Goal: Task Accomplishment & Management: Manage account settings

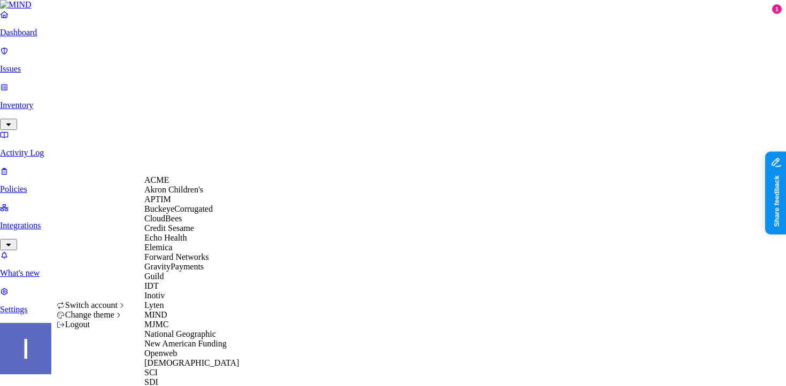
scroll to position [275, 0]
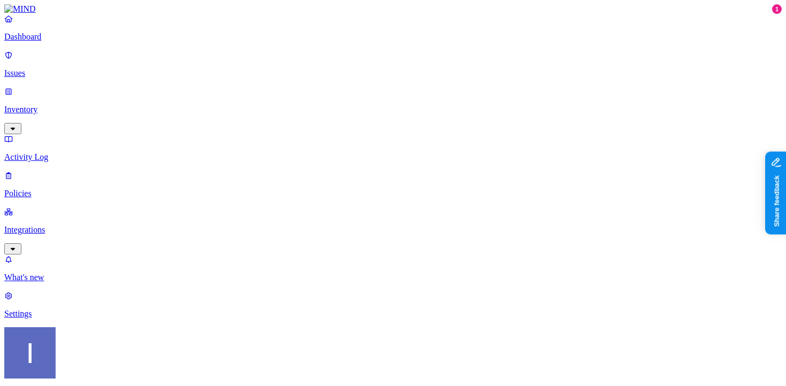
click at [110, 225] on nav "Dashboard Issues Inventory Activity Log Policies Integrations What's new 1 Sett…" at bounding box center [393, 166] width 778 height 305
click at [43, 225] on p "Integrations" at bounding box center [393, 230] width 778 height 10
click at [55, 327] on link "Endpoints" at bounding box center [393, 341] width 778 height 28
click at [63, 113] on div "Dashboard Issues Inventory Activity Log Policies Integrations Cloud On-premise …" at bounding box center [393, 184] width 778 height 341
click at [63, 189] on p "Policies" at bounding box center [393, 194] width 778 height 10
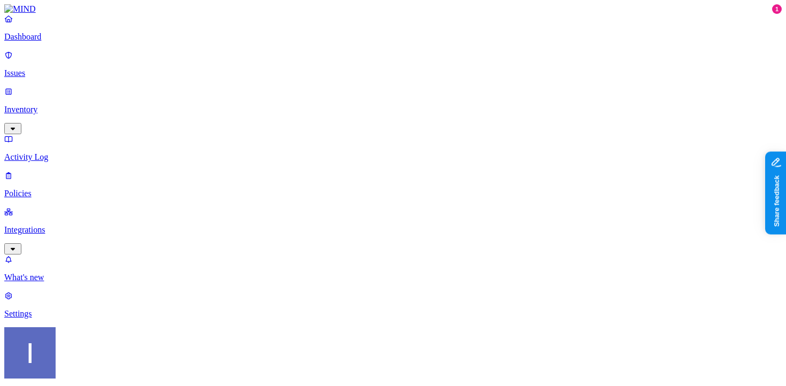
click at [256, 102] on span "Endpoint" at bounding box center [253, 106] width 32 height 9
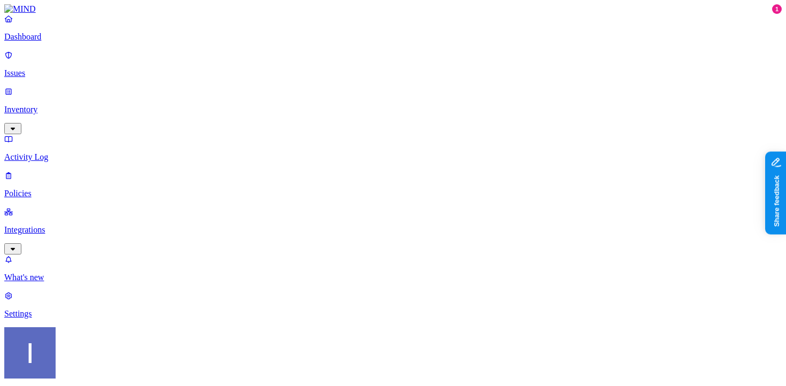
type input "notion"
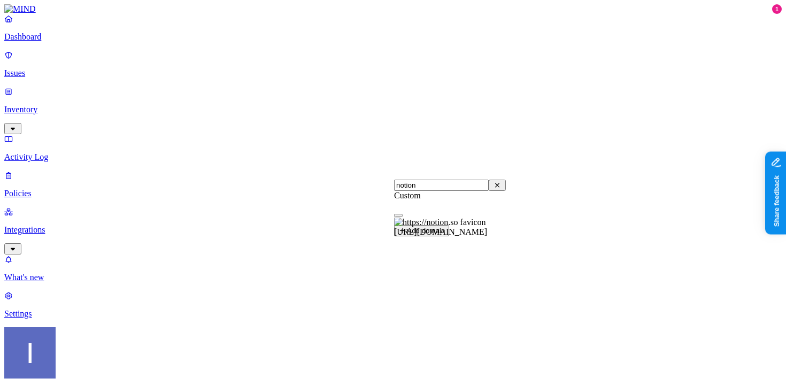
click at [439, 227] on span "[URL][DOMAIN_NAME]" at bounding box center [440, 231] width 93 height 9
click at [449, 236] on button "Add domain" at bounding box center [421, 230] width 55 height 11
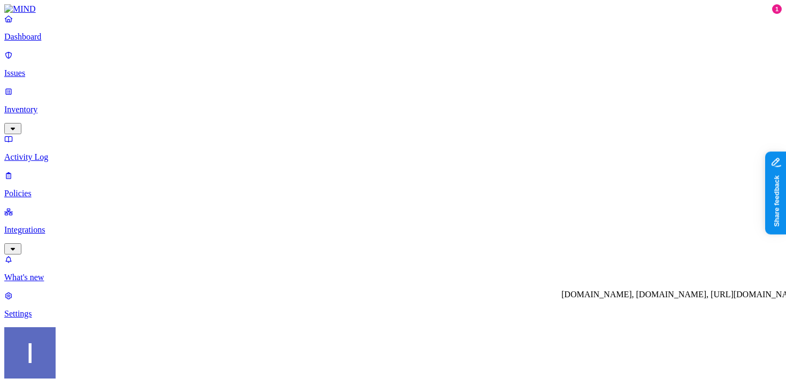
scroll to position [58, 0]
click at [62, 319] on p "Settings" at bounding box center [393, 314] width 778 height 10
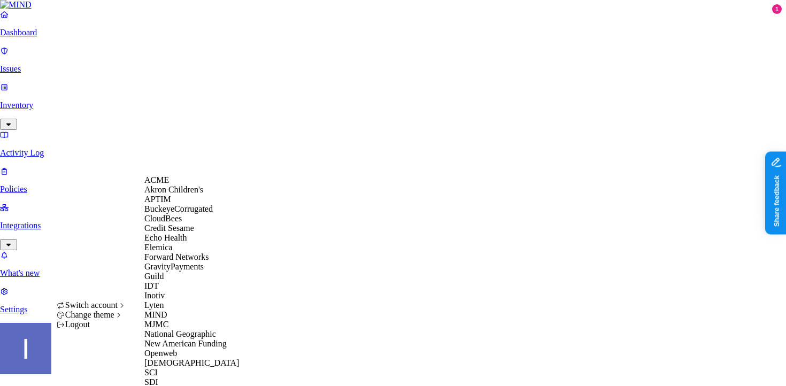
click at [183, 182] on div "ACME" at bounding box center [196, 180] width 104 height 10
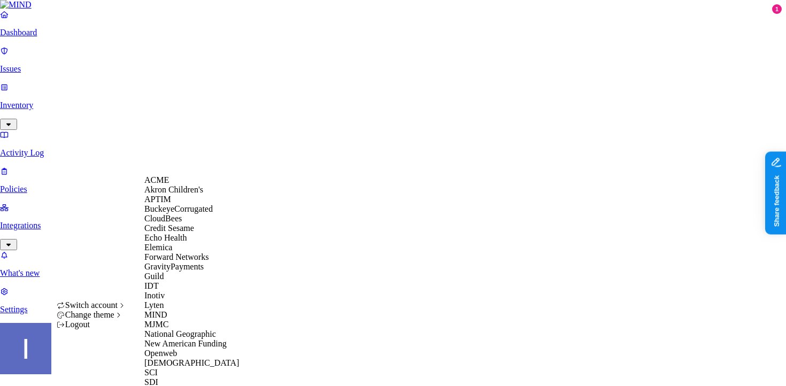
scroll to position [325, 0]
click at [193, 378] on div "SDI" at bounding box center [196, 383] width 104 height 10
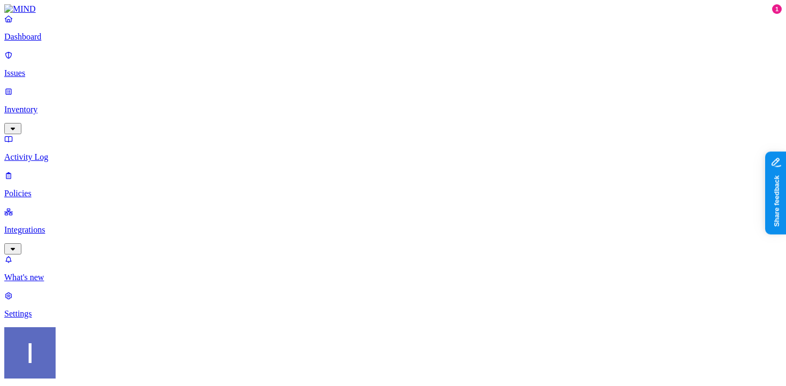
click at [75, 189] on p "Policies" at bounding box center [393, 194] width 778 height 10
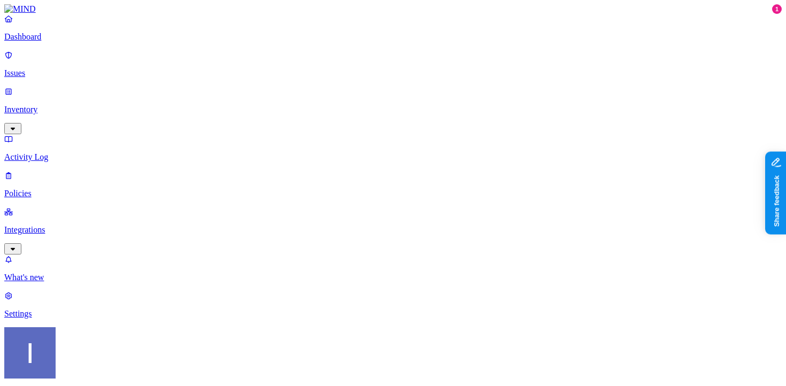
click at [97, 209] on nav "Dashboard Issues Inventory Activity Log Policies Integrations What's new 1 Sett…" at bounding box center [393, 166] width 778 height 305
click at [237, 92] on div "Endpoint" at bounding box center [237, 101] width 0 height 19
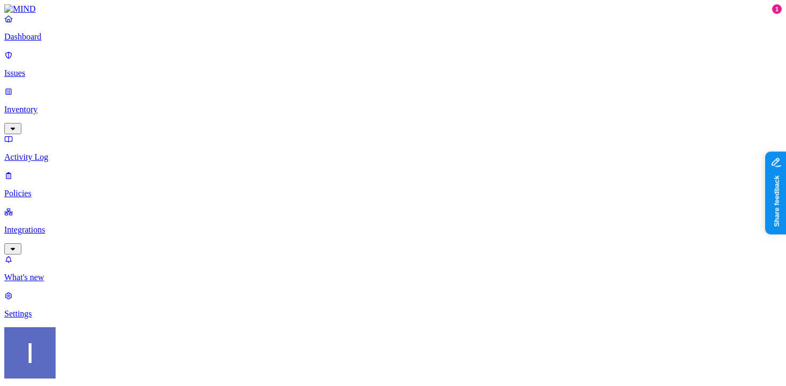
scroll to position [23, 0]
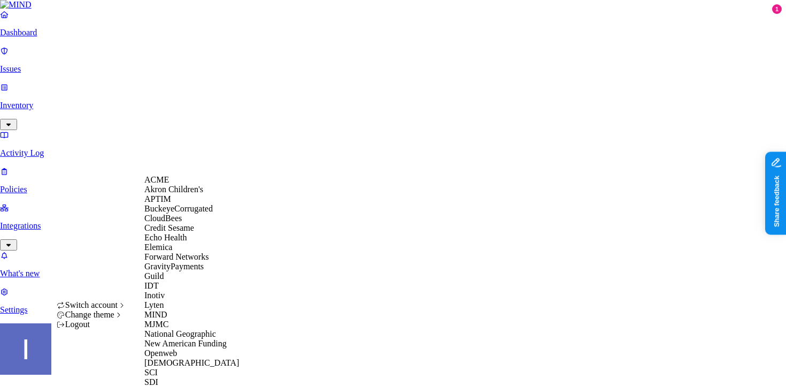
click at [181, 185] on div "ACME" at bounding box center [196, 180] width 104 height 10
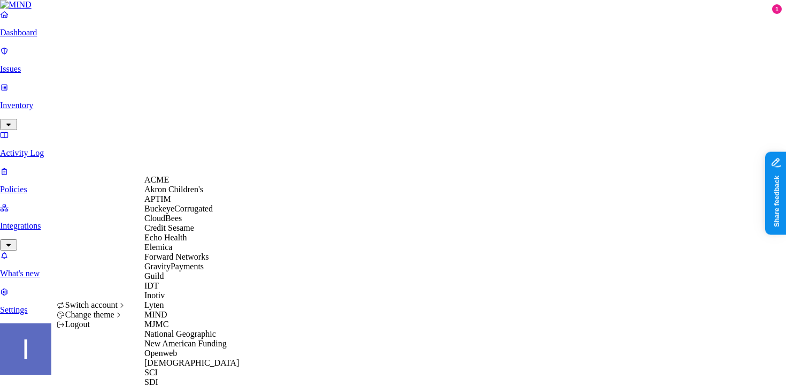
scroll to position [357, 0]
click at [189, 377] on div "SDI" at bounding box center [196, 382] width 104 height 10
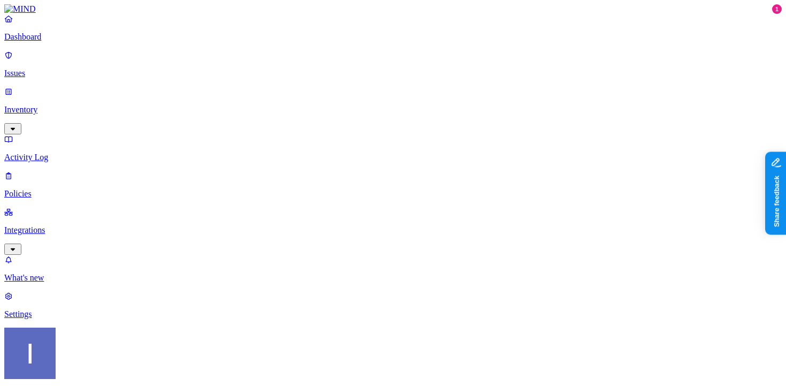
click at [64, 225] on p "Integrations" at bounding box center [393, 230] width 778 height 10
click at [72, 327] on link "Endpoints" at bounding box center [393, 341] width 778 height 28
click at [51, 189] on p "Policies" at bounding box center [393, 194] width 778 height 10
click at [95, 207] on link "Integrations" at bounding box center [393, 230] width 778 height 46
click at [87, 189] on p "Policies" at bounding box center [393, 194] width 778 height 10
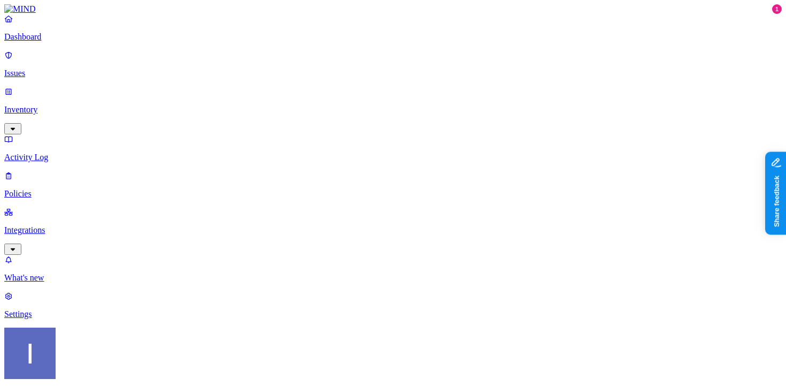
click at [249, 102] on span "Endpoint" at bounding box center [253, 106] width 32 height 9
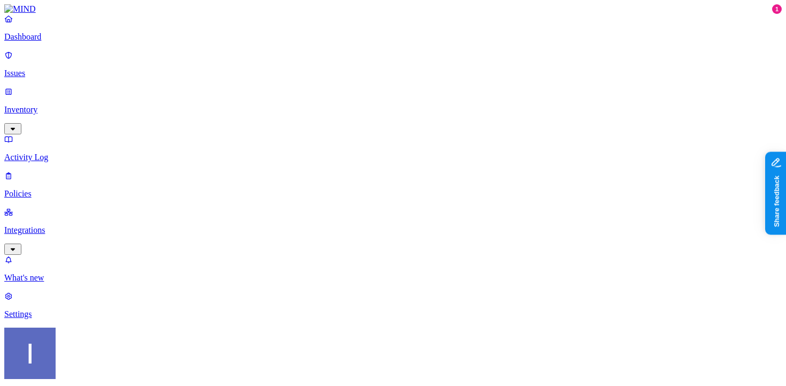
click at [93, 207] on link "Integrations" at bounding box center [393, 230] width 778 height 46
click at [65, 345] on p "Endpoints" at bounding box center [393, 350] width 778 height 10
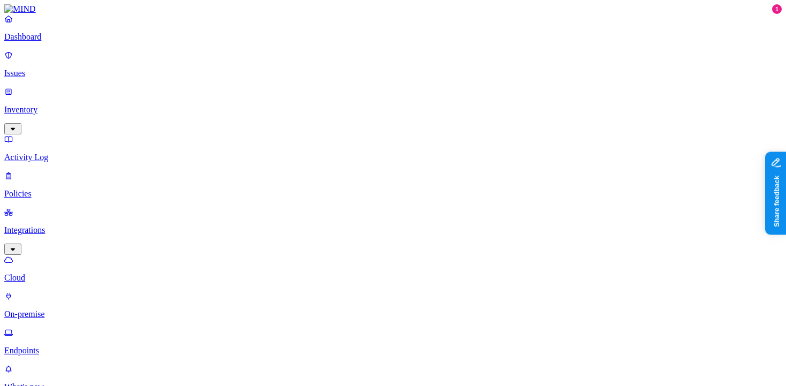
click at [81, 189] on p "Policies" at bounding box center [393, 194] width 778 height 10
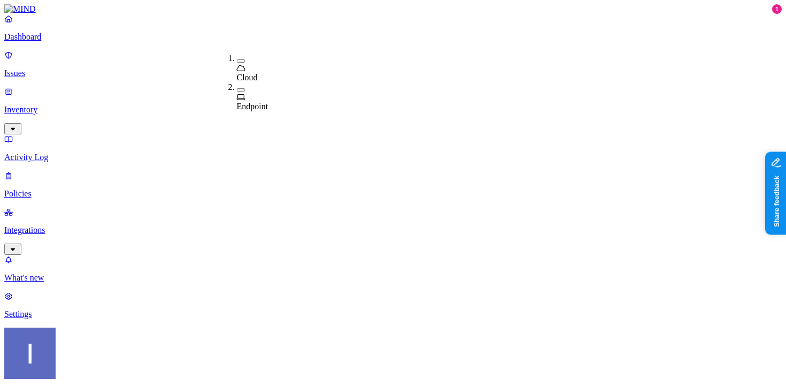
click at [250, 102] on span "Endpoint" at bounding box center [253, 106] width 32 height 9
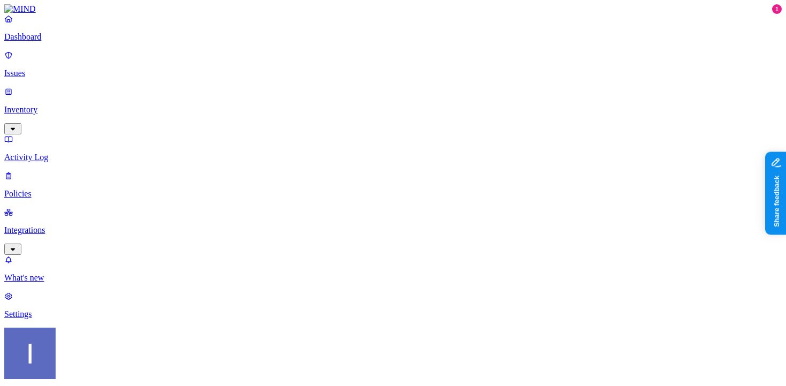
scroll to position [270, 0]
click at [333, 235] on label "Data type" at bounding box center [325, 232] width 16 height 19
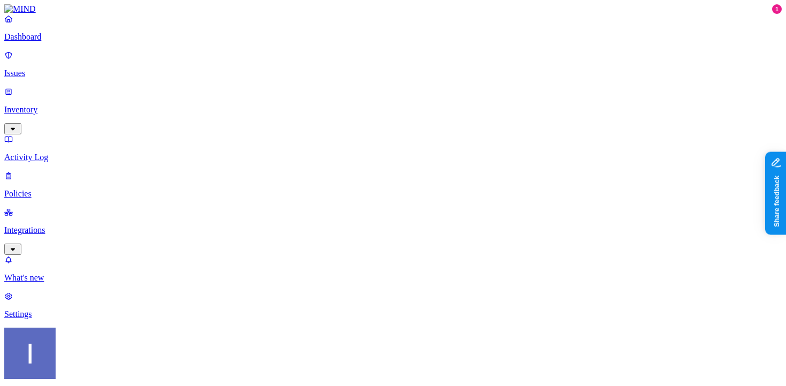
click at [332, 254] on label "File type" at bounding box center [324, 249] width 15 height 19
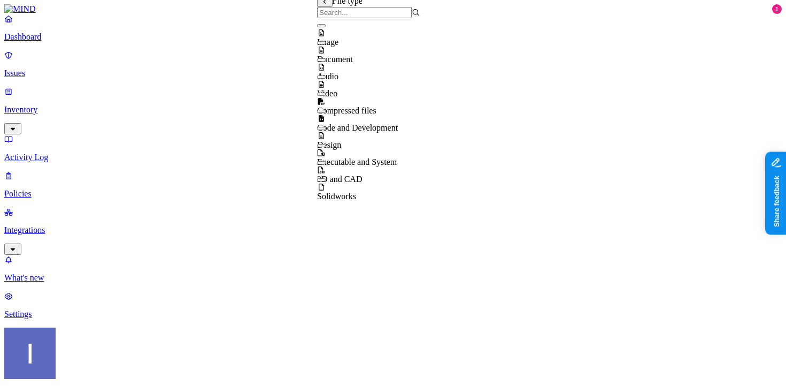
click at [382, 76] on div "Audio" at bounding box center [368, 66] width 103 height 29
click at [382, 98] on div "Video" at bounding box center [368, 84] width 103 height 29
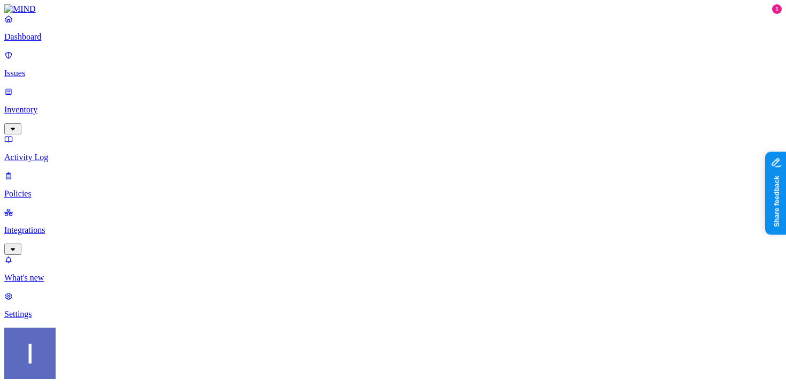
click at [332, 254] on label "File type" at bounding box center [324, 249] width 15 height 19
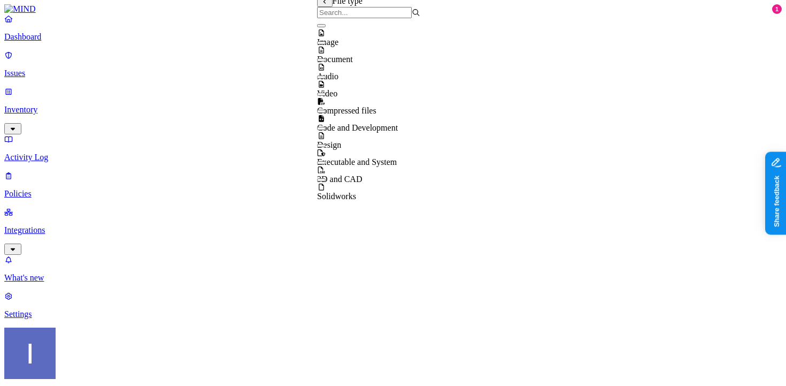
click at [386, 42] on div "Image" at bounding box center [368, 32] width 103 height 29
click at [388, 90] on div "Video" at bounding box center [368, 84] width 103 height 29
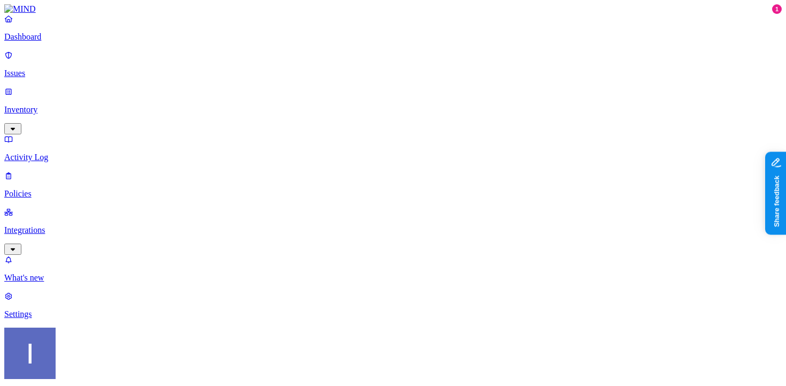
click at [366, 308] on label "Web Category" at bounding box center [352, 305] width 32 height 19
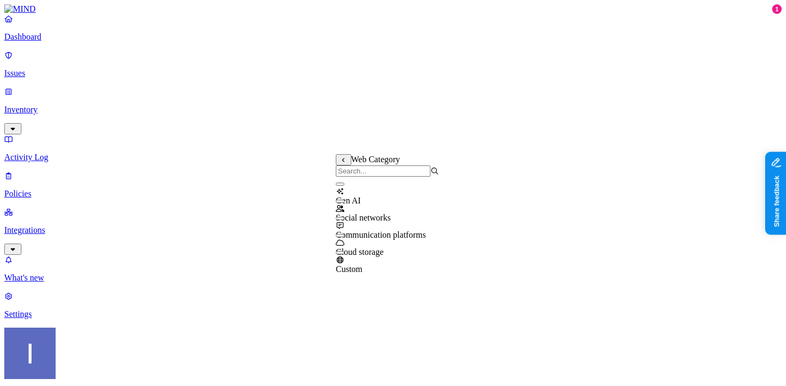
click at [353, 198] on div "Gen AI" at bounding box center [387, 190] width 103 height 29
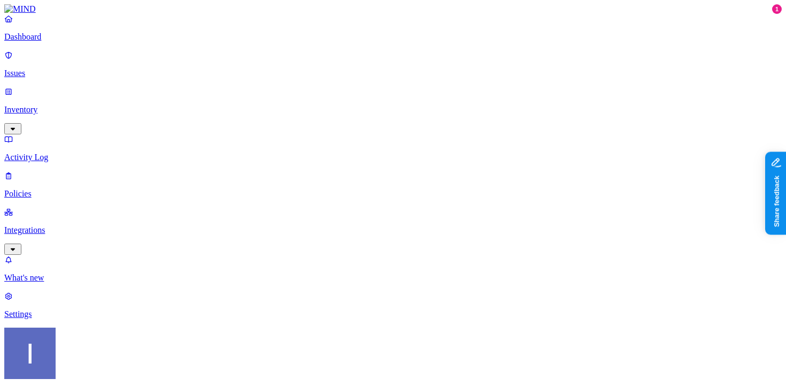
scroll to position [0, 0]
drag, startPoint x: 360, startPoint y: 86, endPoint x: 495, endPoint y: 98, distance: 135.3
type input "Upload Image or Video to GenAI"
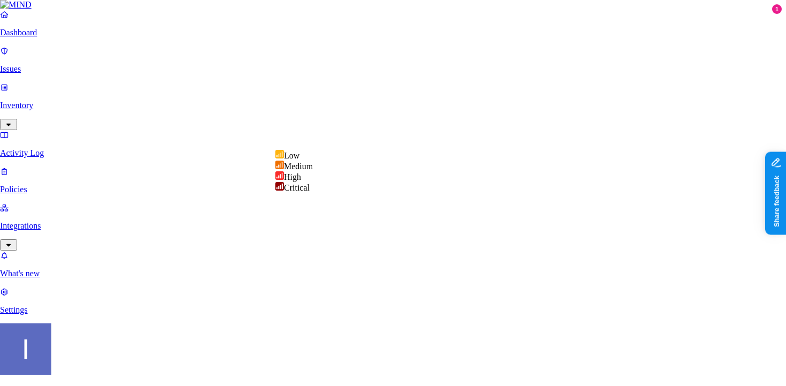
select select "3"
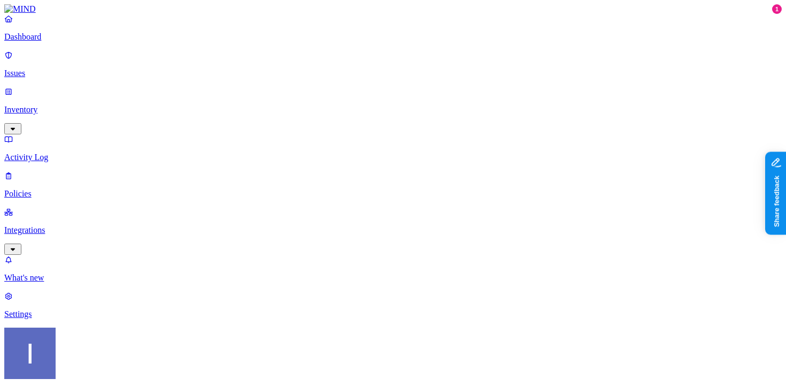
scroll to position [681, 0]
click at [60, 154] on nav "Dashboard Issues Inventory Activity Log Policies Integrations What's new 1 Sett…" at bounding box center [393, 166] width 778 height 305
click at [64, 225] on p "Integrations" at bounding box center [393, 230] width 778 height 10
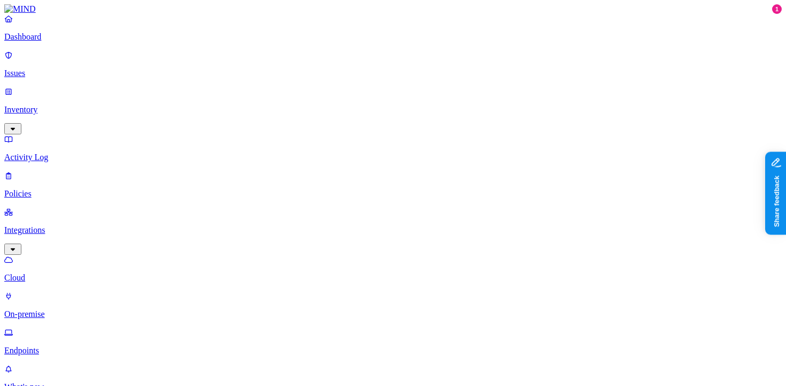
click at [61, 345] on p "Endpoints" at bounding box center [393, 350] width 778 height 10
click at [78, 189] on p "Policies" at bounding box center [393, 194] width 778 height 10
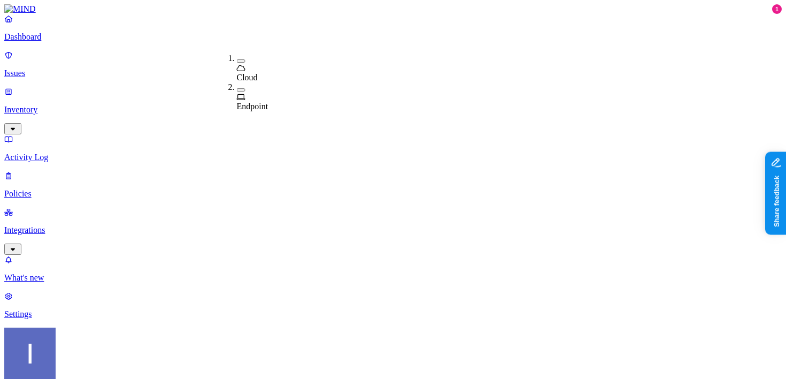
click at [258, 102] on span "Endpoint" at bounding box center [253, 106] width 32 height 9
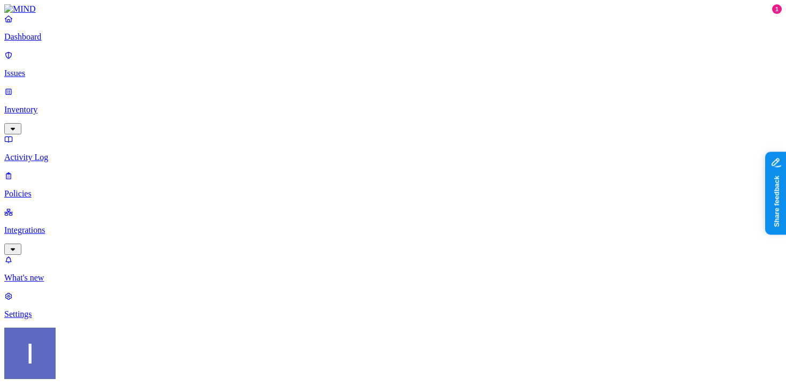
click at [55, 189] on p "Policies" at bounding box center [393, 194] width 778 height 10
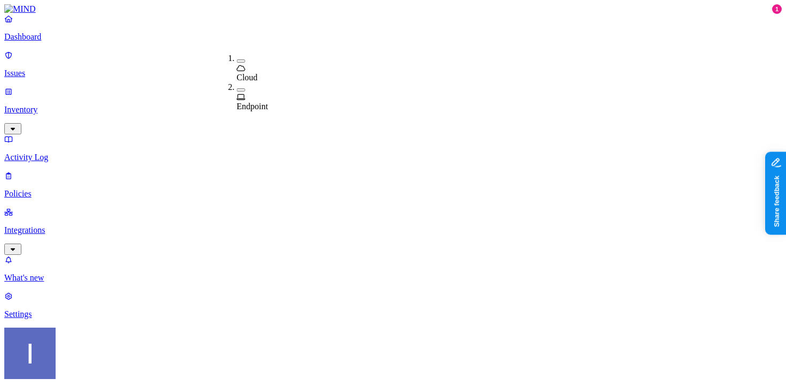
click at [259, 102] on span "Endpoint" at bounding box center [253, 106] width 32 height 9
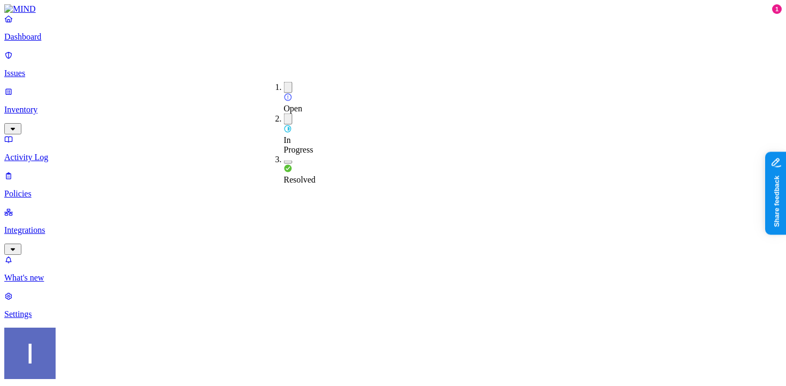
click at [310, 175] on span "Resolved" at bounding box center [300, 179] width 32 height 9
click at [33, 189] on p "Policies" at bounding box center [393, 194] width 778 height 10
click at [73, 254] on nav "Dashboard Issues Inventory Activity Log Policies Integrations What's new 1 Sett…" at bounding box center [393, 166] width 778 height 305
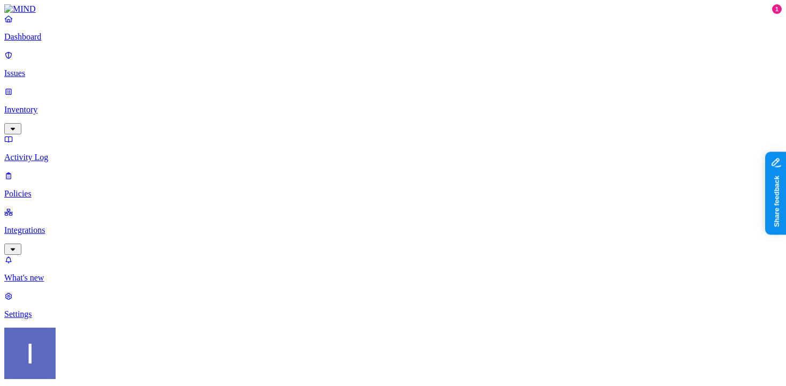
click at [237, 92] on div "Endpoint" at bounding box center [237, 101] width 0 height 19
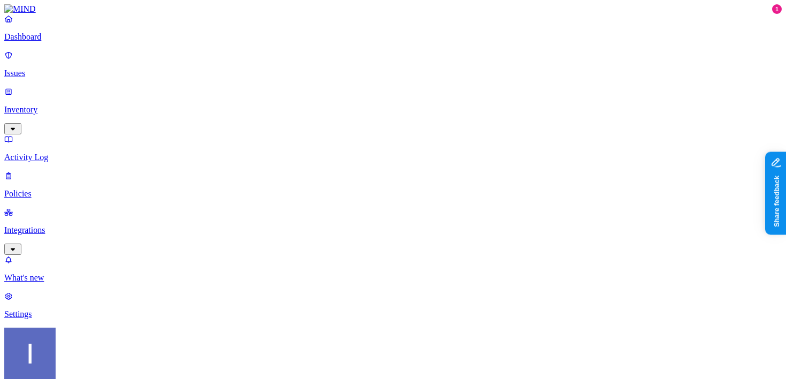
click at [67, 319] on p "Settings" at bounding box center [393, 314] width 778 height 10
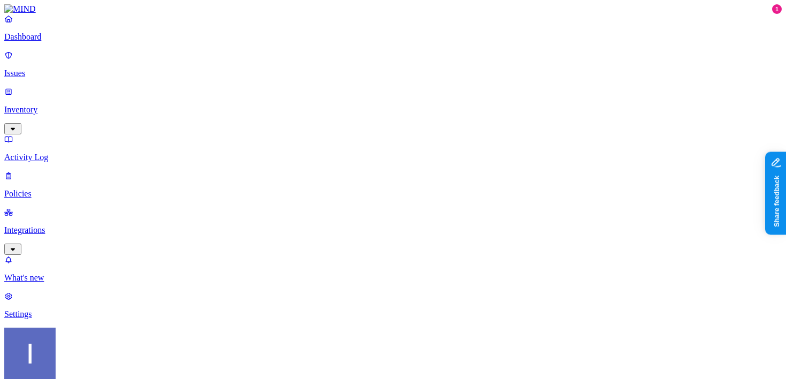
click at [26, 189] on p "Policies" at bounding box center [393, 194] width 778 height 10
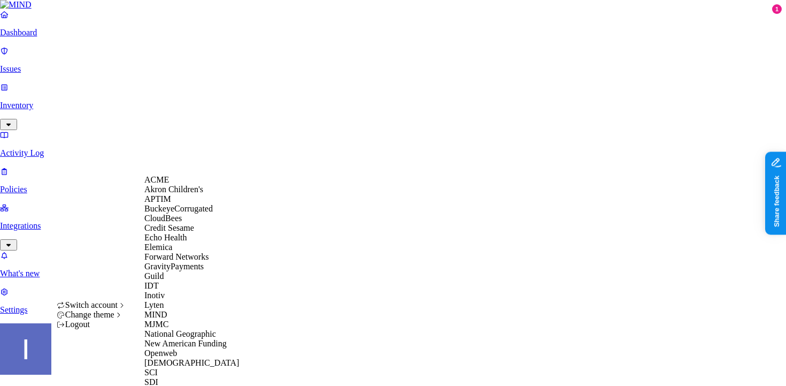
scroll to position [357, 0]
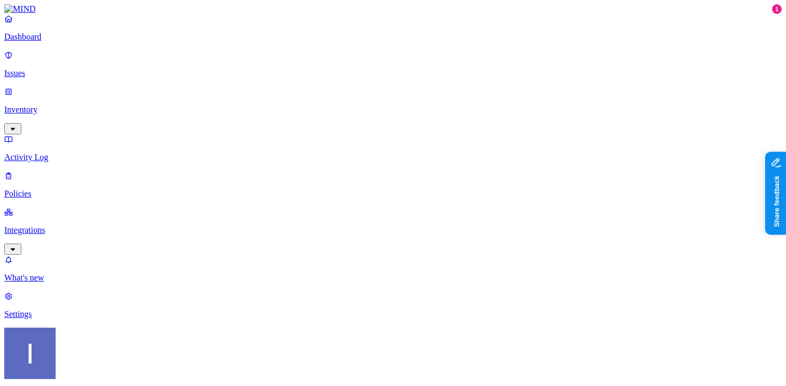
click at [216, 80] on div "Cloud Endpoint" at bounding box center [216, 62] width 0 height 35
click at [258, 102] on span "Endpoint" at bounding box center [253, 106] width 32 height 9
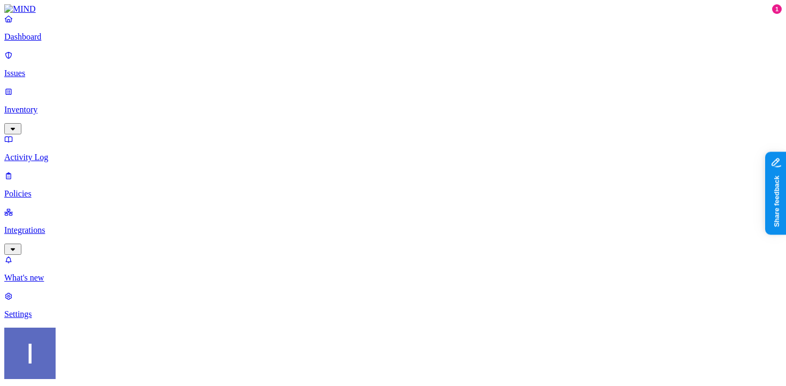
drag, startPoint x: 288, startPoint y: 60, endPoint x: 380, endPoint y: 59, distance: 92.0
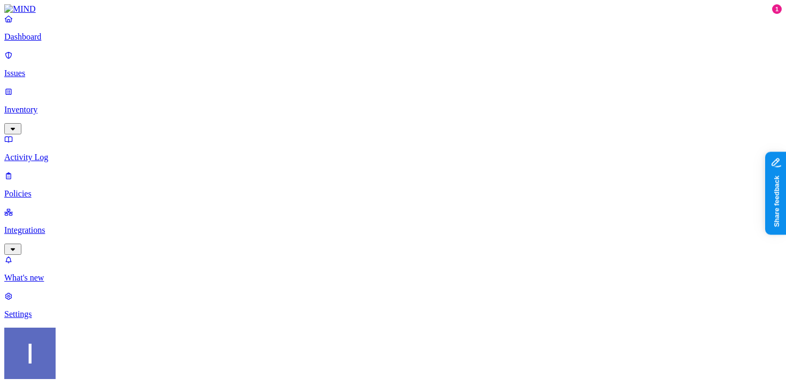
copy span "ignacio.rodriguezpaez@samsara.com"
click at [48, 91] on link "Inventory" at bounding box center [393, 110] width 778 height 46
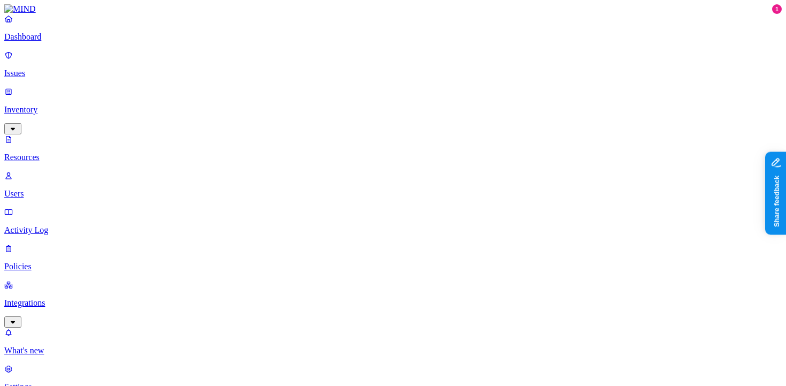
click at [48, 171] on link "Users" at bounding box center [393, 185] width 778 height 28
paste input "ignacio.rodriguezpaez@samsara.com"
type input "ignacio.rodriguezpaez@samsara.com"
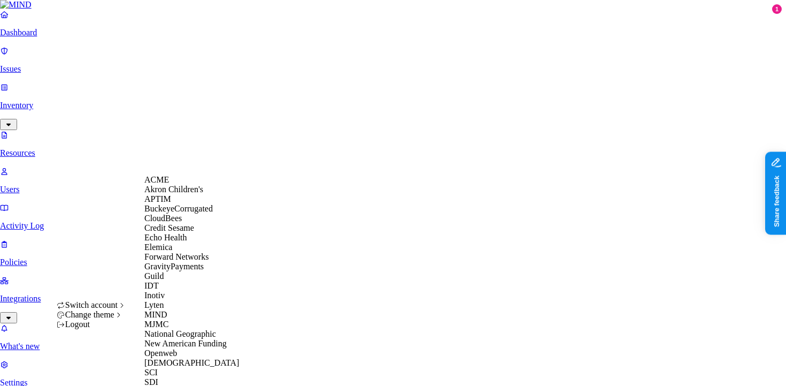
scroll to position [275, 0]
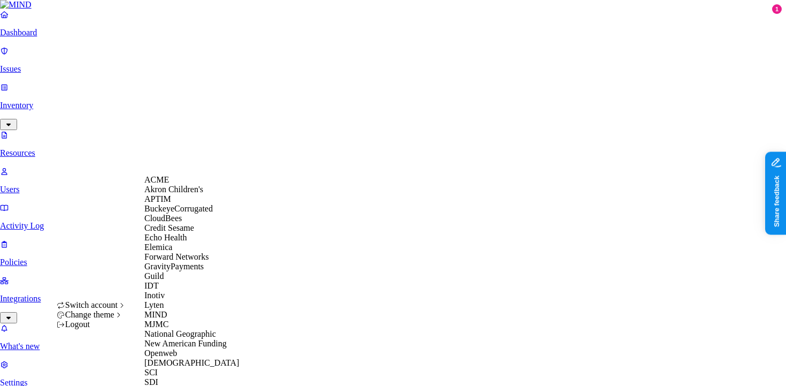
click at [197, 185] on div "ACME" at bounding box center [196, 180] width 104 height 10
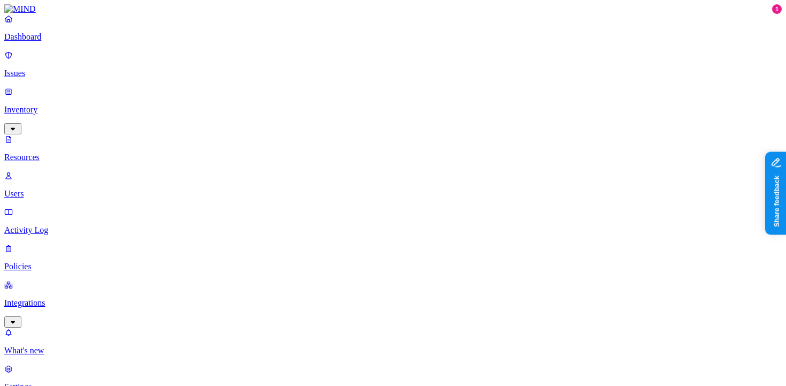
click at [84, 298] on p "Integrations" at bounding box center [393, 303] width 778 height 10
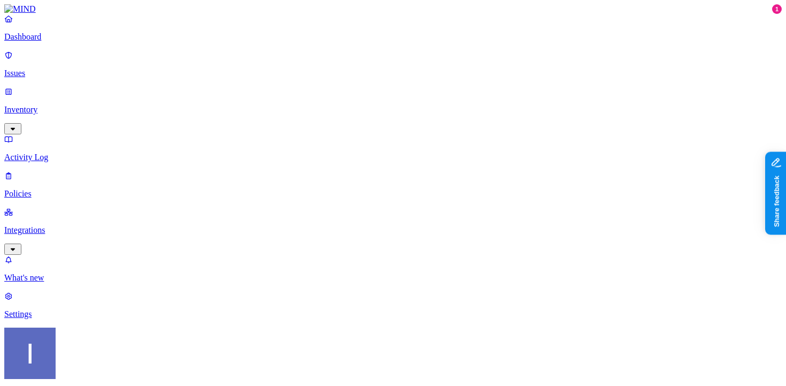
click at [37, 225] on p "Integrations" at bounding box center [393, 230] width 778 height 10
click at [63, 171] on link "Policies" at bounding box center [393, 185] width 778 height 28
click at [237, 92] on div "Endpoint" at bounding box center [237, 101] width 0 height 19
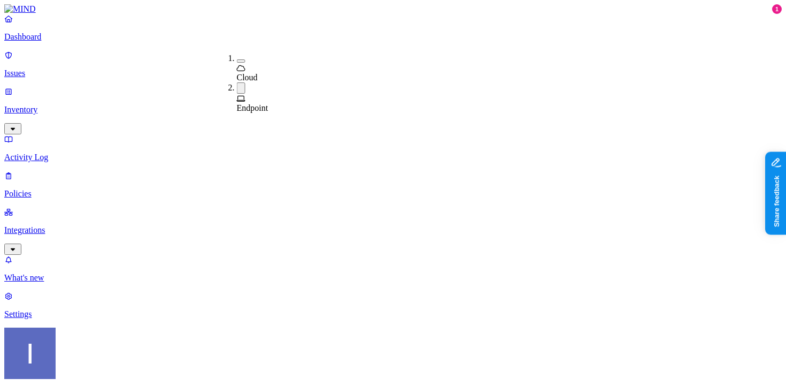
type input "Media"
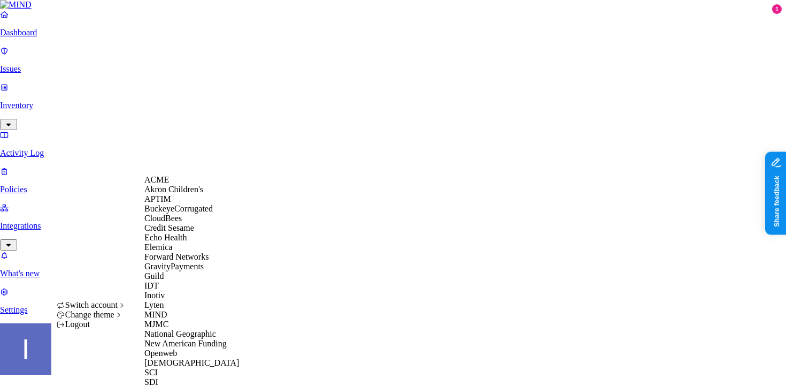
scroll to position [275, 0]
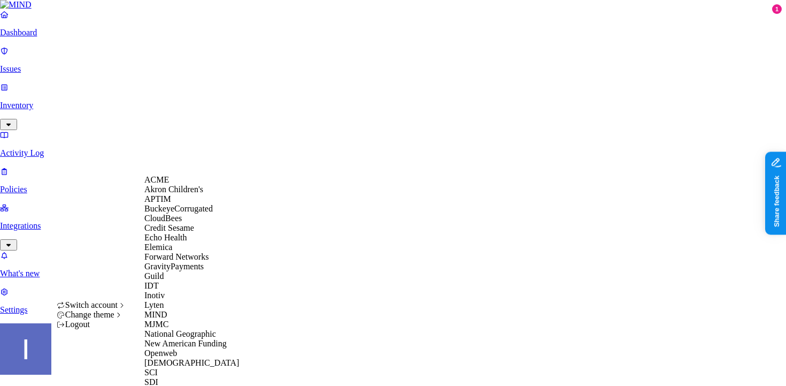
scroll to position [327, 0]
click at [181, 377] on div "SDI" at bounding box center [196, 382] width 104 height 10
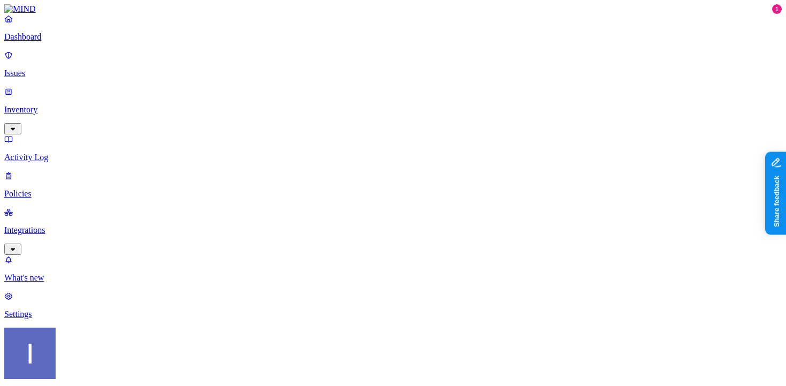
click at [100, 319] on p "Settings" at bounding box center [393, 314] width 778 height 10
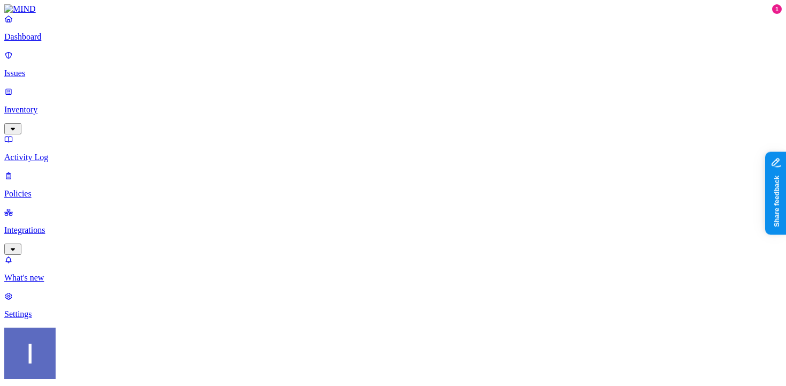
click at [83, 319] on p "Settings" at bounding box center [393, 314] width 778 height 10
click at [56, 225] on p "Integrations" at bounding box center [393, 230] width 778 height 10
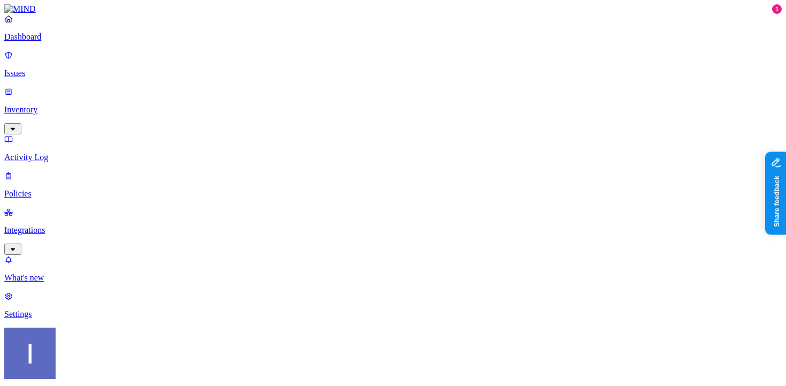
type input "pastebin"
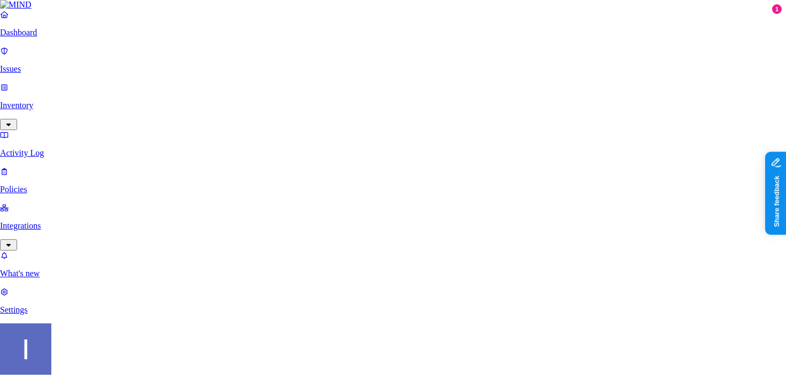
paste input "[URL][DOMAIN_NAME]"
drag, startPoint x: 314, startPoint y: 145, endPoint x: 265, endPoint y: 145, distance: 49.7
type input "pastebin.com"
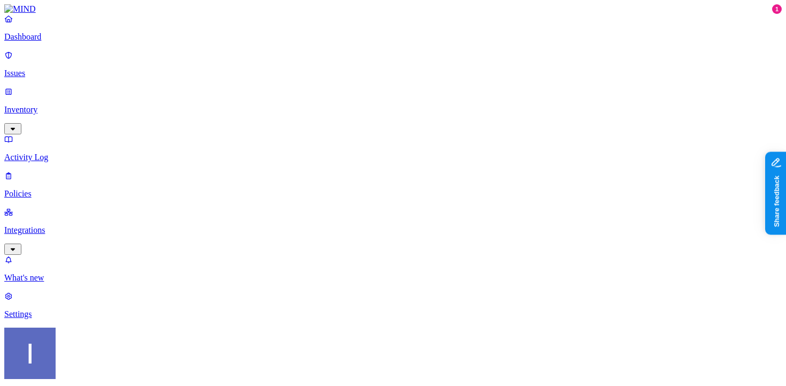
click at [65, 189] on p "Policies" at bounding box center [393, 194] width 778 height 10
click at [237, 82] on div "Endpoint" at bounding box center [237, 96] width 0 height 29
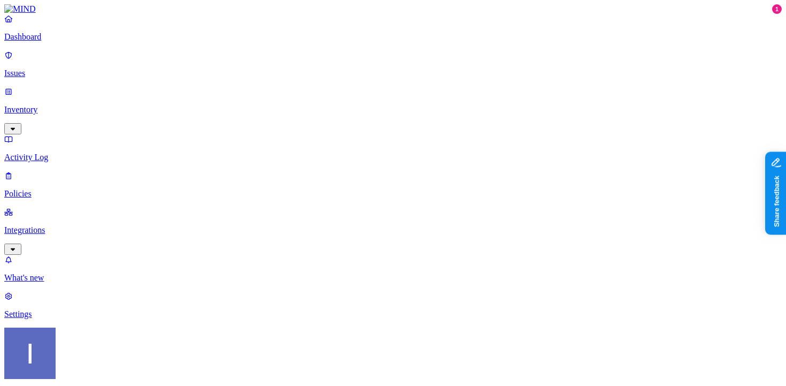
type input "Block Pastebin Videos and Images"
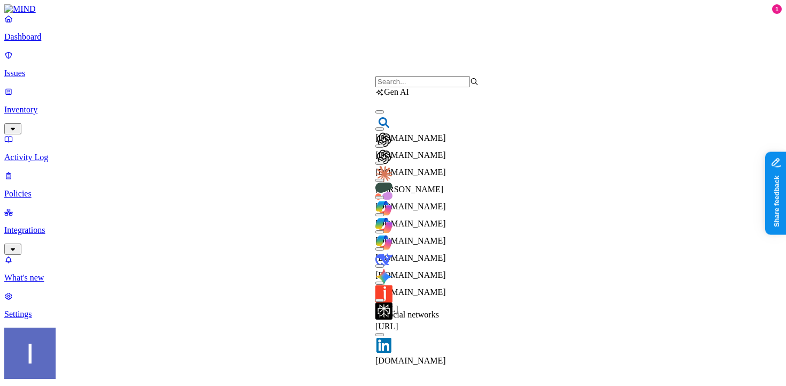
click at [431, 87] on input "search" at bounding box center [422, 81] width 95 height 11
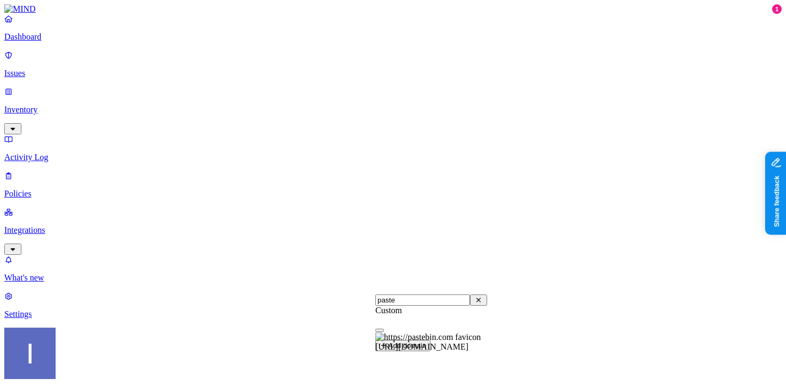
type input "paste"
click at [427, 343] on span "https://pastebin.com" at bounding box center [421, 346] width 93 height 9
type input "not"
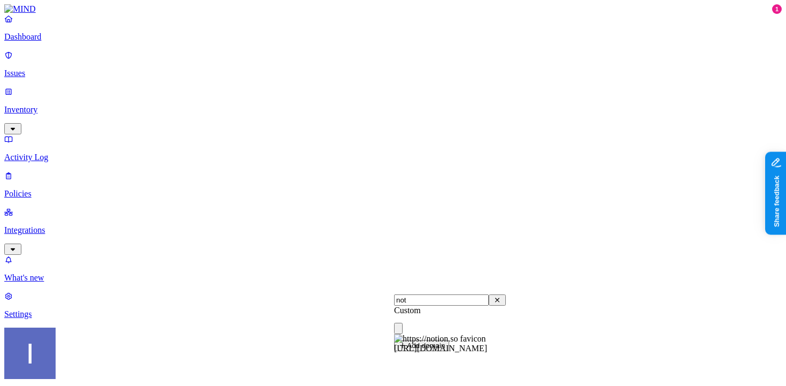
click at [403, 334] on button "button" at bounding box center [398, 327] width 9 height 11
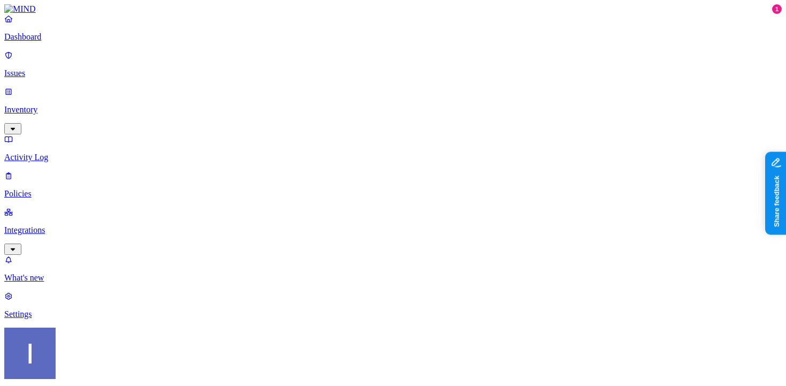
scroll to position [24, 0]
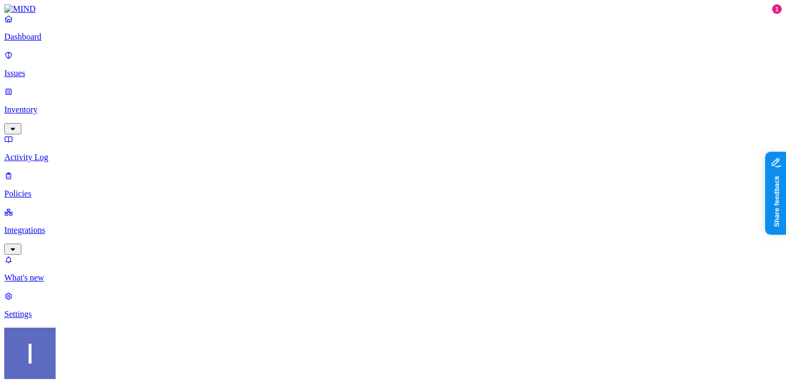
scroll to position [617, 0]
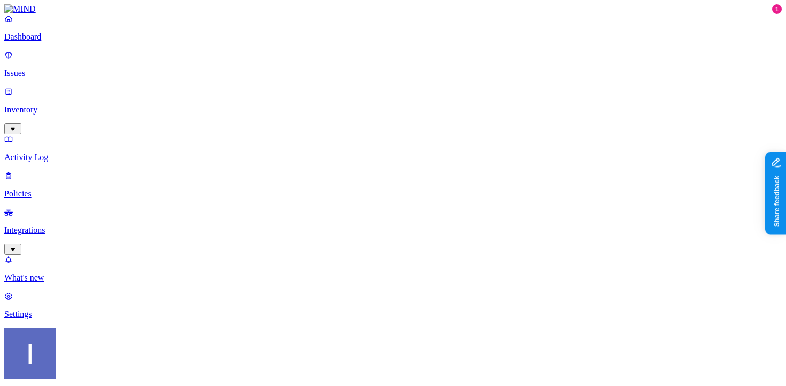
click at [41, 319] on p "Settings" at bounding box center [393, 314] width 778 height 10
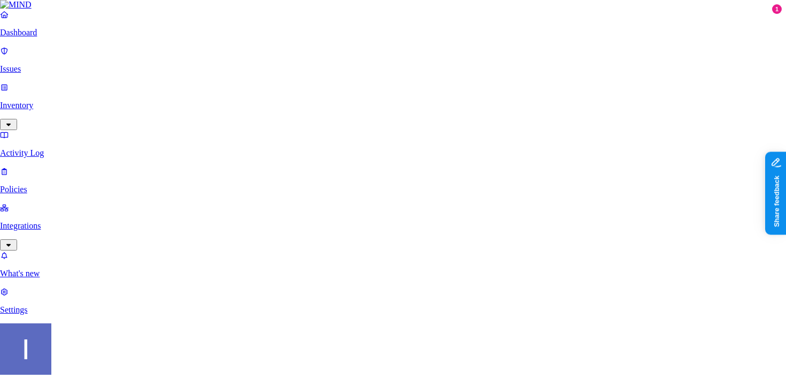
type input "www.notion.so"
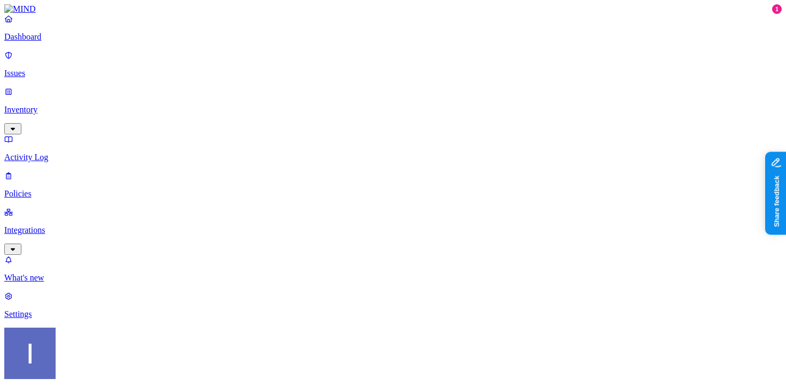
click at [59, 225] on p "Integrations" at bounding box center [393, 230] width 778 height 10
click at [55, 189] on p "Policies" at bounding box center [393, 194] width 778 height 10
click at [251, 102] on span "Endpoint" at bounding box center [253, 106] width 32 height 9
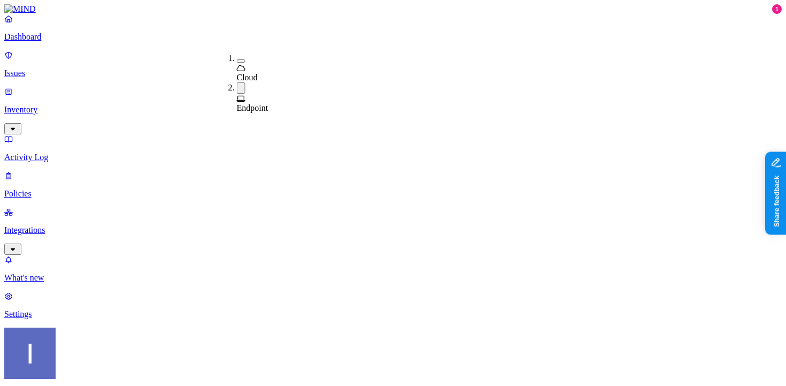
click at [54, 319] on p "Settings" at bounding box center [393, 314] width 778 height 10
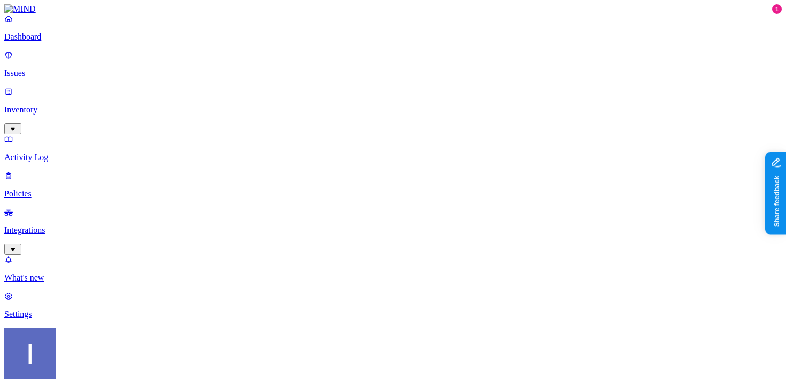
click at [68, 189] on p "Policies" at bounding box center [393, 194] width 778 height 10
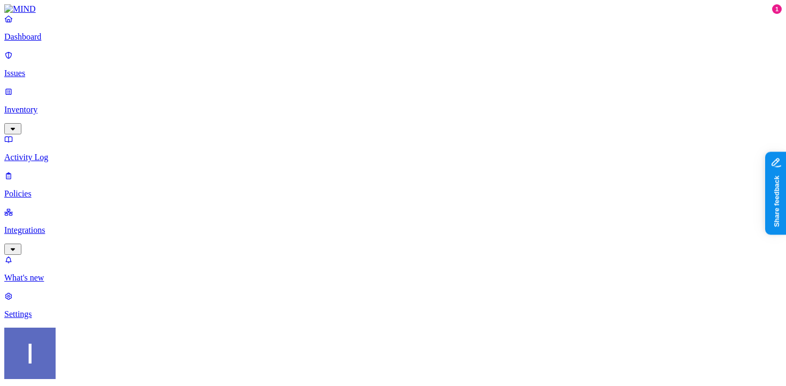
click at [60, 189] on p "Policies" at bounding box center [393, 194] width 778 height 10
click at [237, 92] on div "Endpoint" at bounding box center [237, 101] width 0 height 19
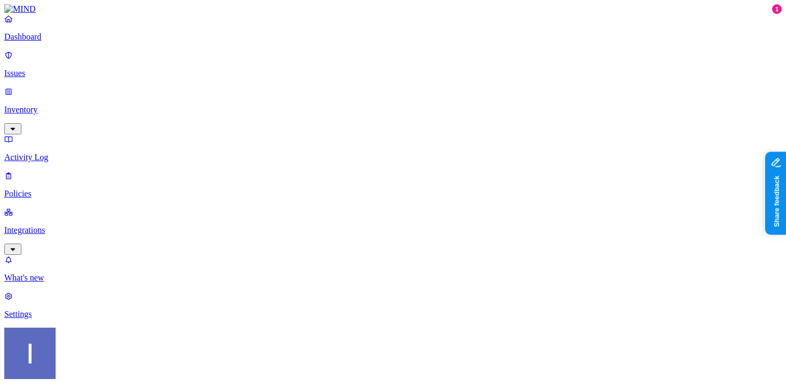
drag, startPoint x: 290, startPoint y: 60, endPoint x: 403, endPoint y: 59, distance: 112.9
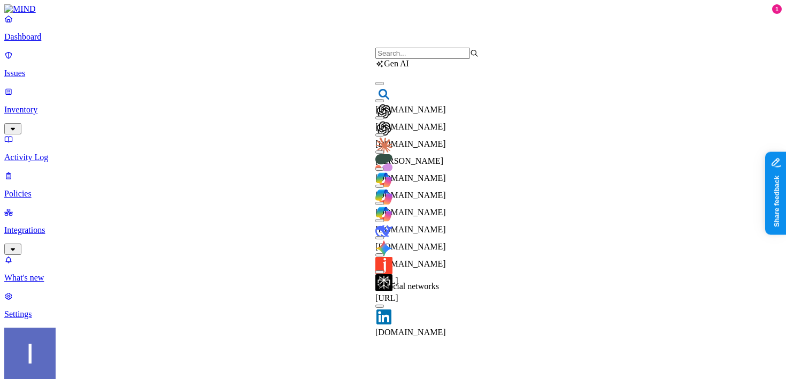
click at [414, 59] on input "search" at bounding box center [422, 53] width 95 height 11
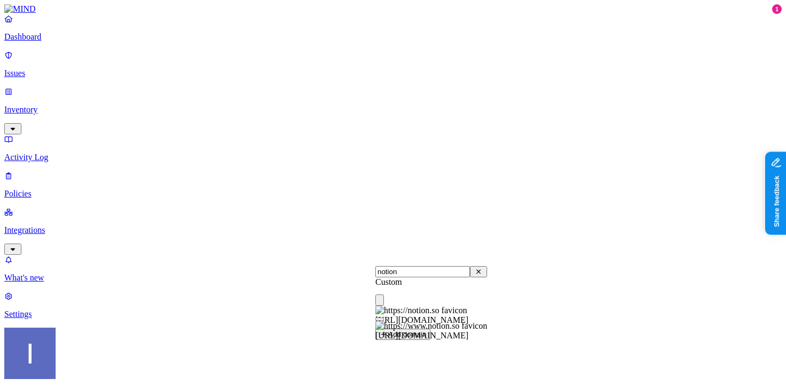
type input "notion"
click at [459, 337] on div "[URL][DOMAIN_NAME]" at bounding box center [431, 330] width 112 height 19
click at [430, 315] on span "https://notion.so" at bounding box center [421, 319] width 93 height 9
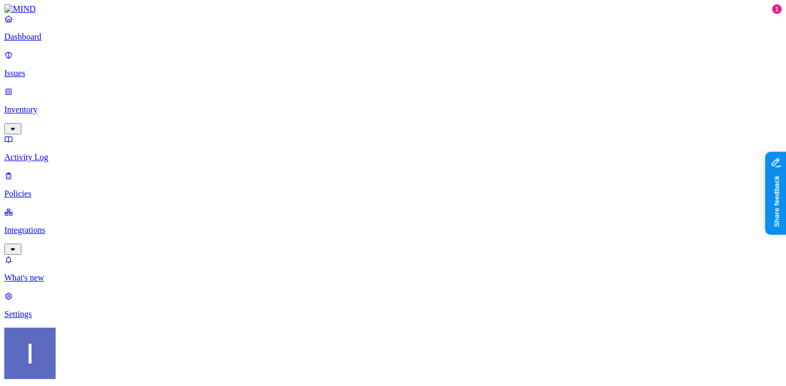
scroll to position [617, 0]
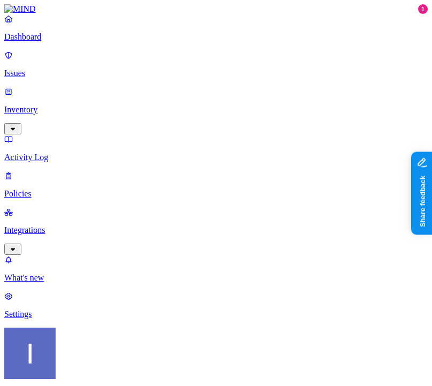
click at [75, 319] on p "Settings" at bounding box center [216, 314] width 424 height 10
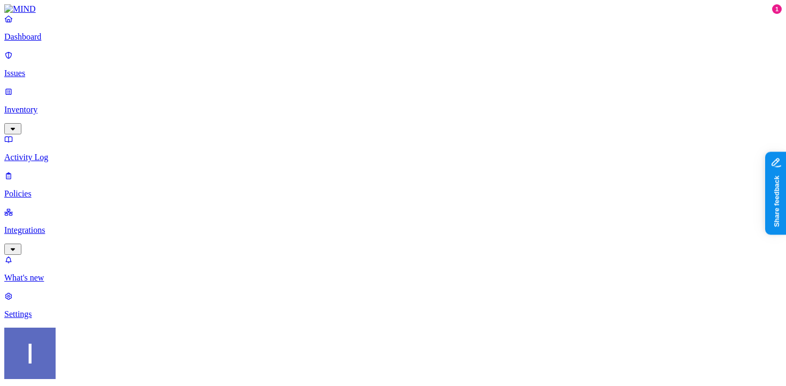
drag, startPoint x: 364, startPoint y: 127, endPoint x: 413, endPoint y: 130, distance: 49.8
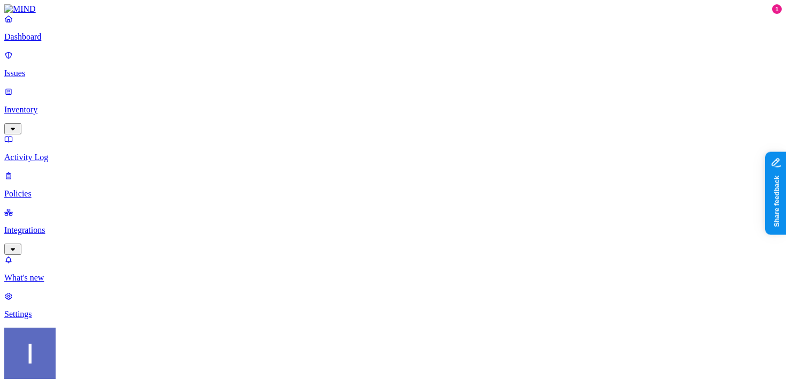
click at [33, 189] on p "Policies" at bounding box center [393, 194] width 778 height 10
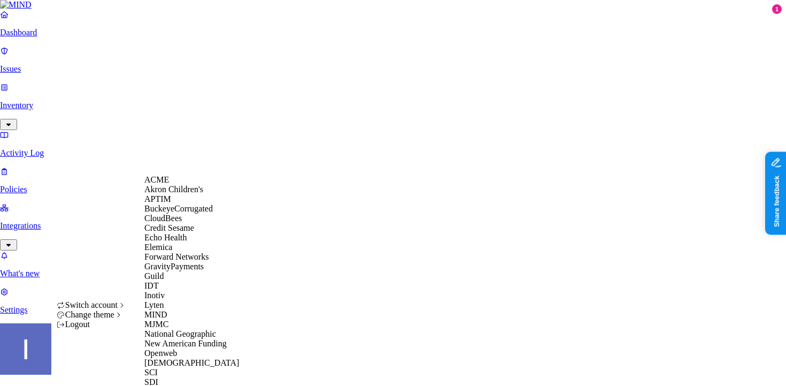
scroll to position [275, 0]
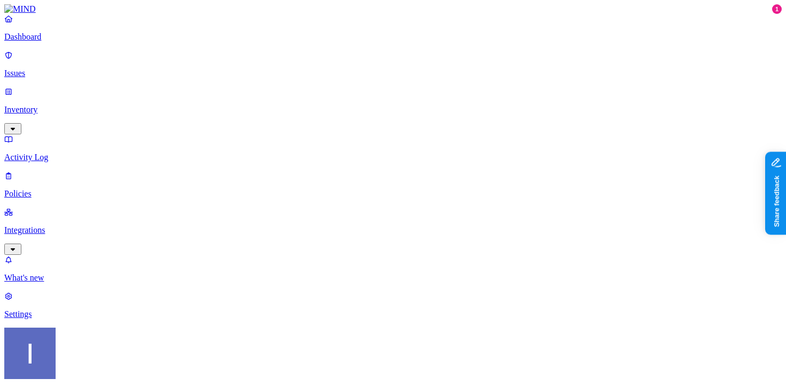
click at [43, 319] on p "Settings" at bounding box center [393, 314] width 778 height 10
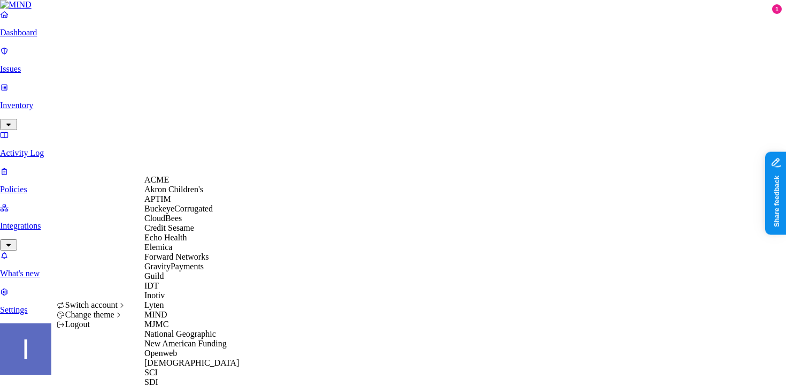
scroll to position [275, 0]
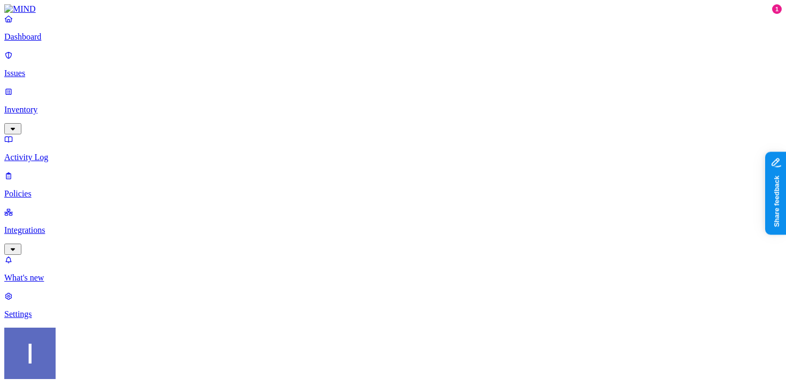
click at [21, 207] on link "Integrations" at bounding box center [393, 230] width 778 height 46
click at [74, 207] on link "Integrations" at bounding box center [393, 230] width 778 height 46
click at [63, 114] on div "Dashboard Issues Inventory Activity Log Policies Integrations Cloud On-premise …" at bounding box center [393, 184] width 778 height 341
click at [63, 171] on link "Policies" at bounding box center [393, 185] width 778 height 28
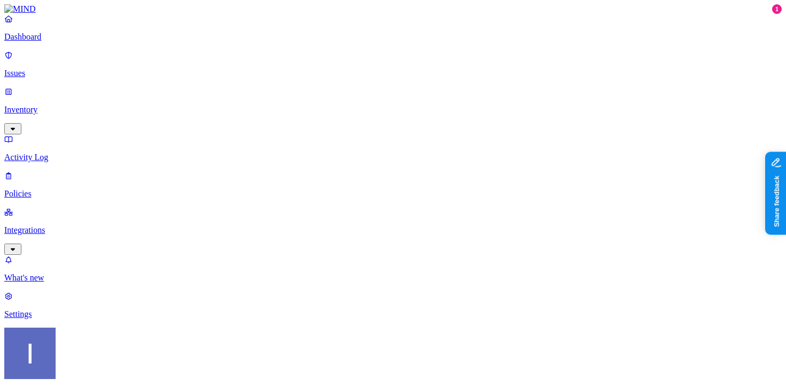
drag, startPoint x: 288, startPoint y: 58, endPoint x: 349, endPoint y: 60, distance: 61.0
drag, startPoint x: 247, startPoint y: 66, endPoint x: 247, endPoint y: 81, distance: 15.0
click at [237, 81] on ol "Cloud Endpoint" at bounding box center [226, 82] width 21 height 58
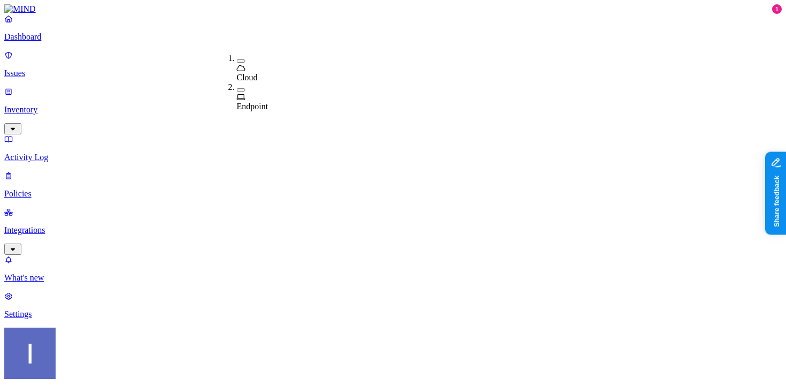
click at [237, 82] on div "Endpoint" at bounding box center [237, 96] width 0 height 29
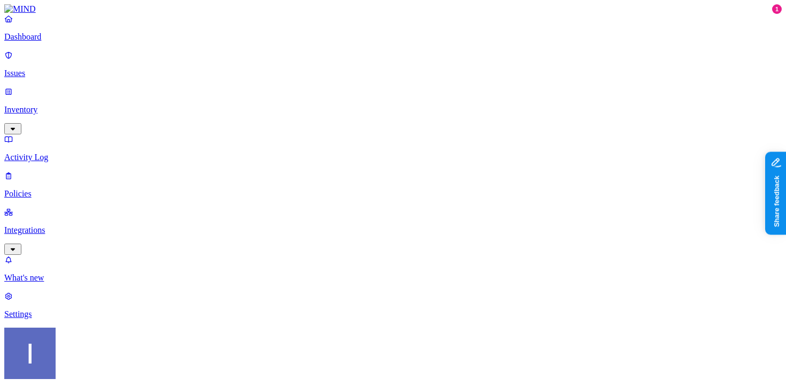
scroll to position [501, 0]
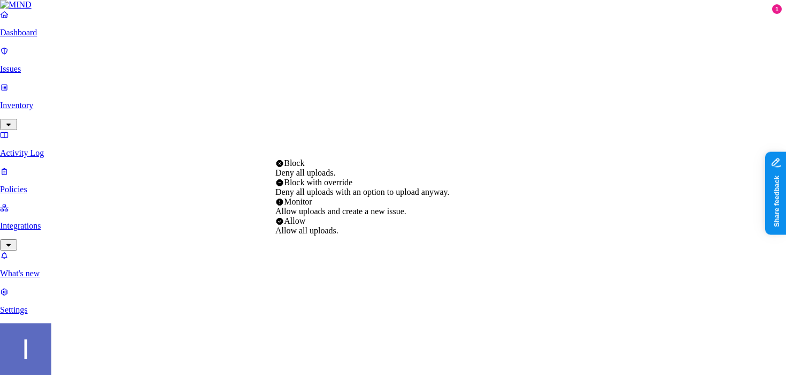
select select "3"
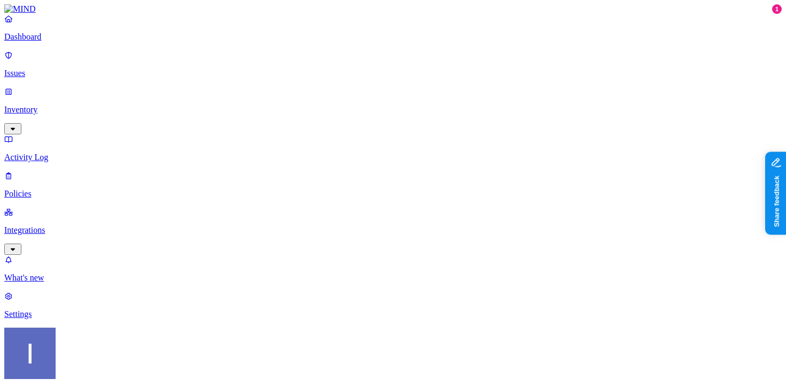
scroll to position [617, 0]
